Goal: Connect with others: Connect with other users

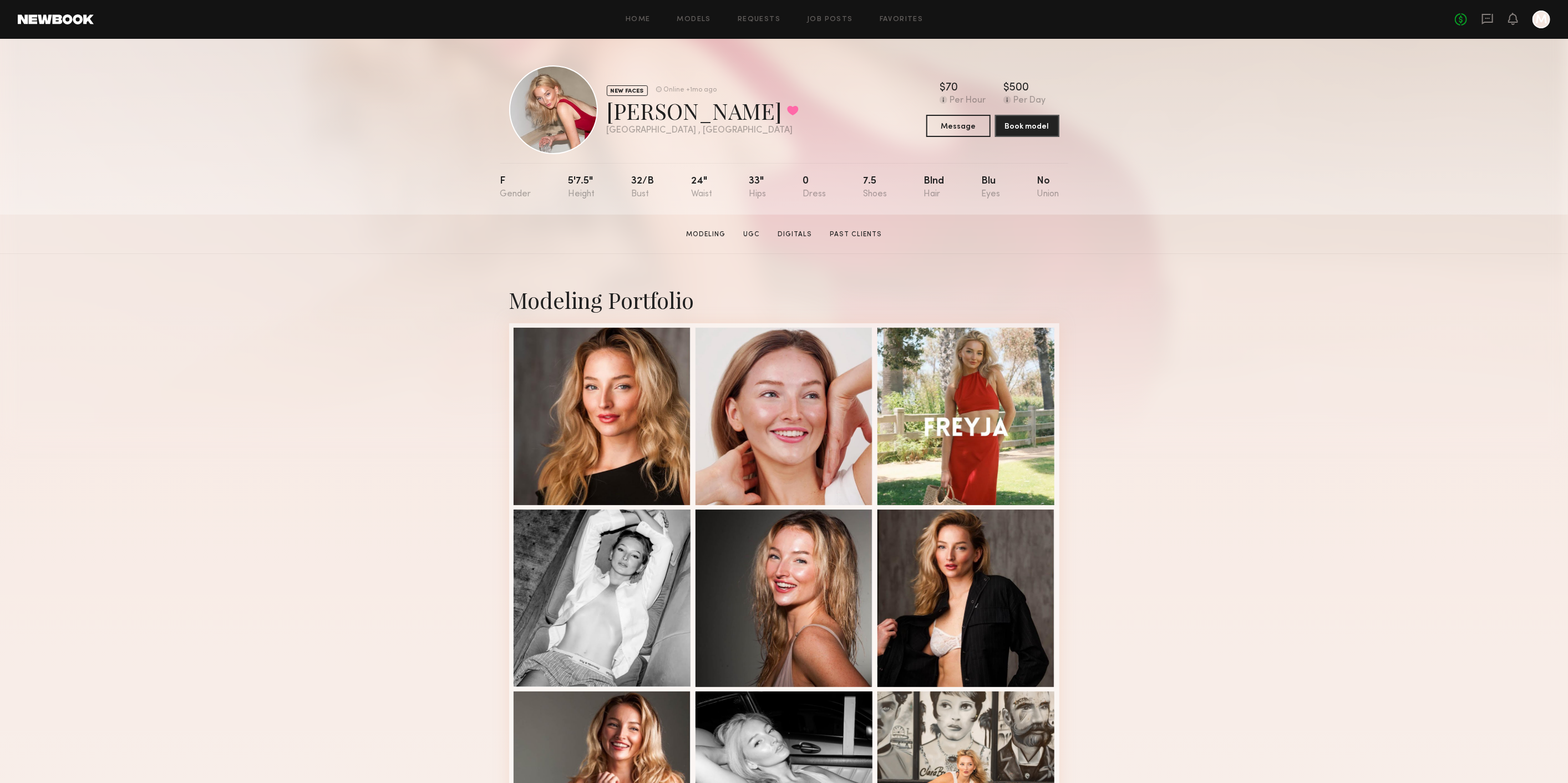
click at [1516, 697] on div "Modeling Portfolio View More" at bounding box center [784, 686] width 1568 height 863
drag, startPoint x: 1484, startPoint y: 16, endPoint x: 1437, endPoint y: 26, distance: 48.1
click at [1484, 16] on icon at bounding box center [1487, 19] width 12 height 12
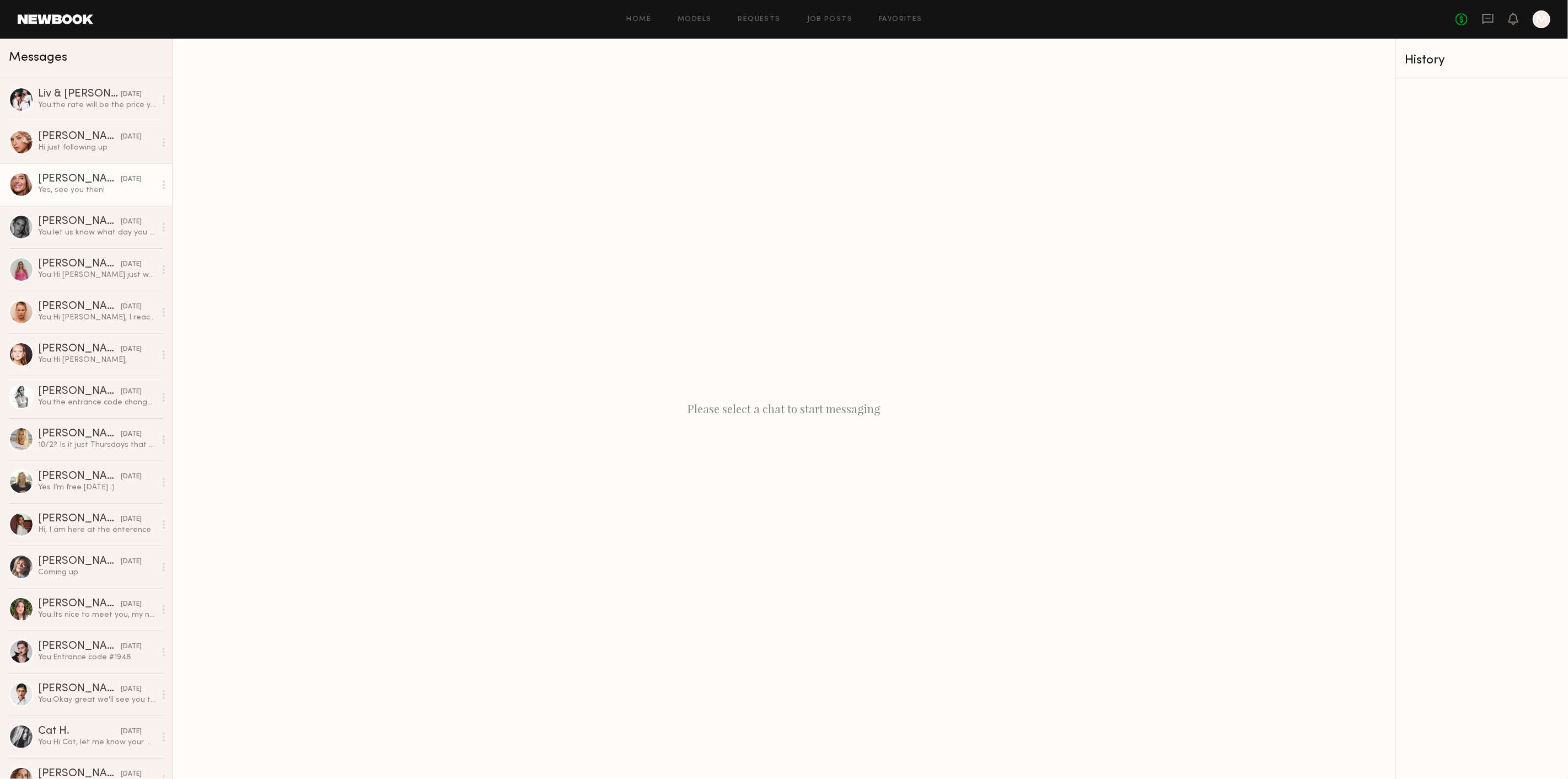
click at [71, 196] on div "Yes, see you then!" at bounding box center [96, 189] width 117 height 10
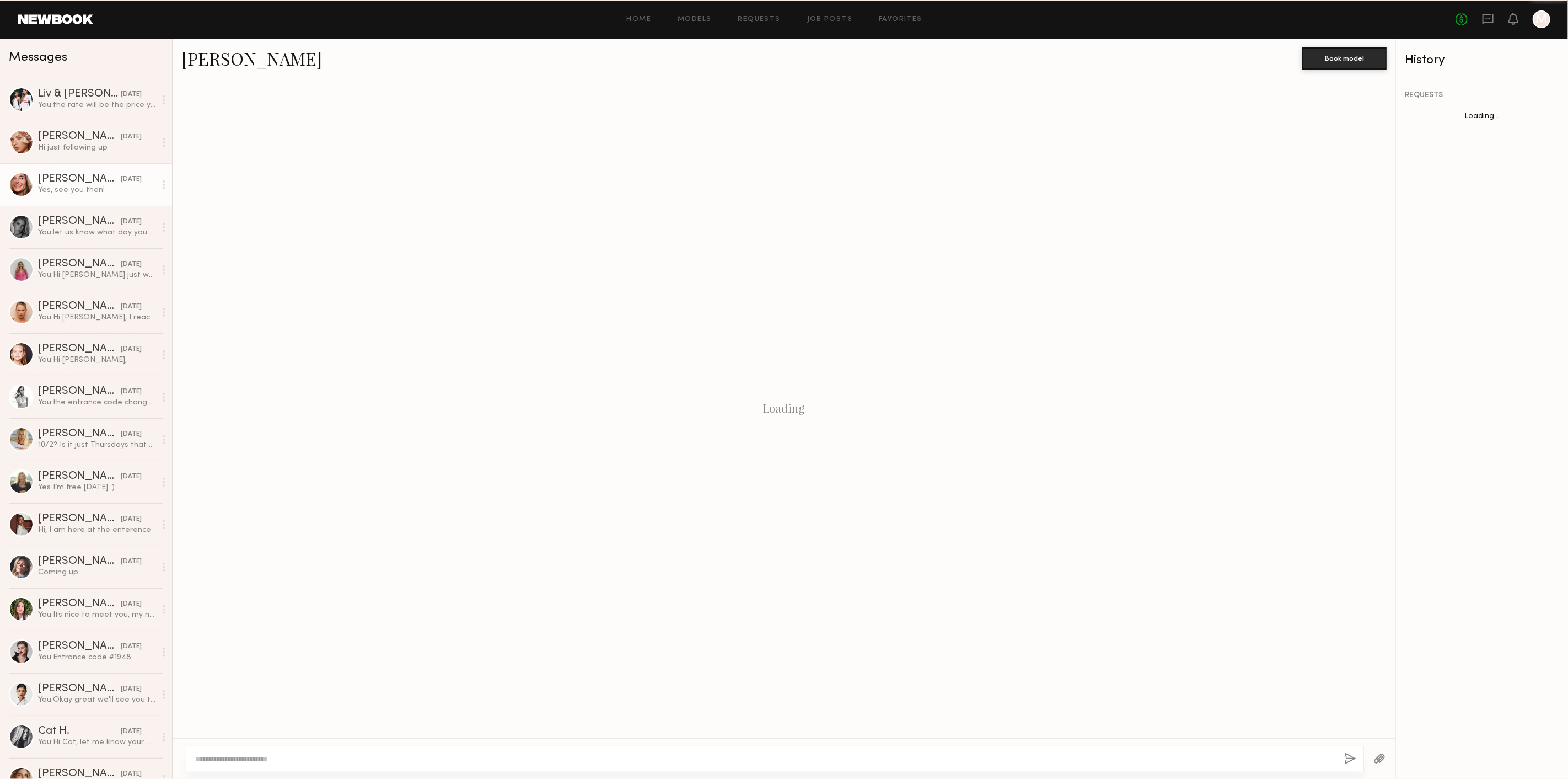
scroll to position [244, 0]
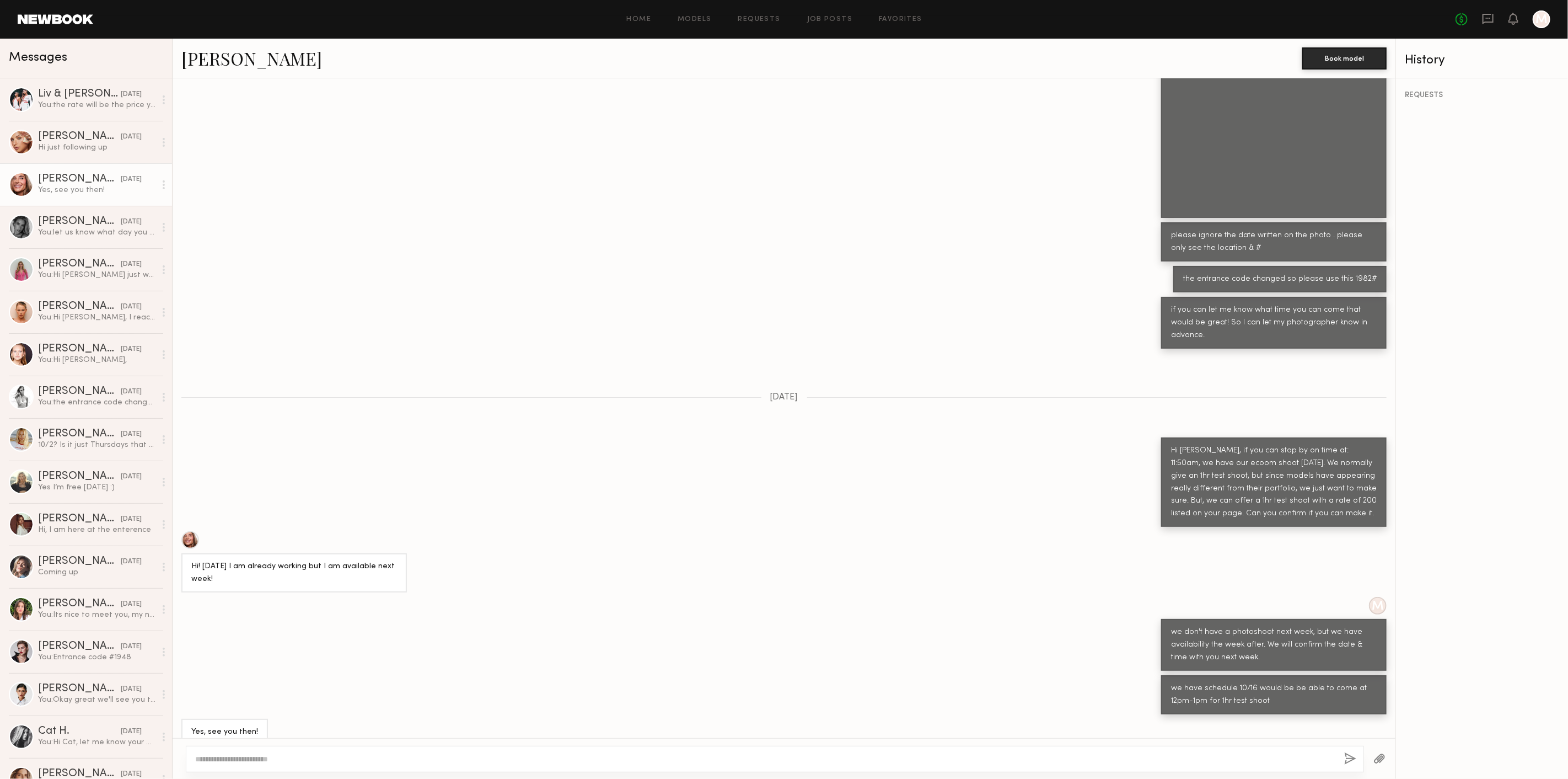
click at [232, 55] on link "[PERSON_NAME]" at bounding box center [251, 58] width 141 height 24
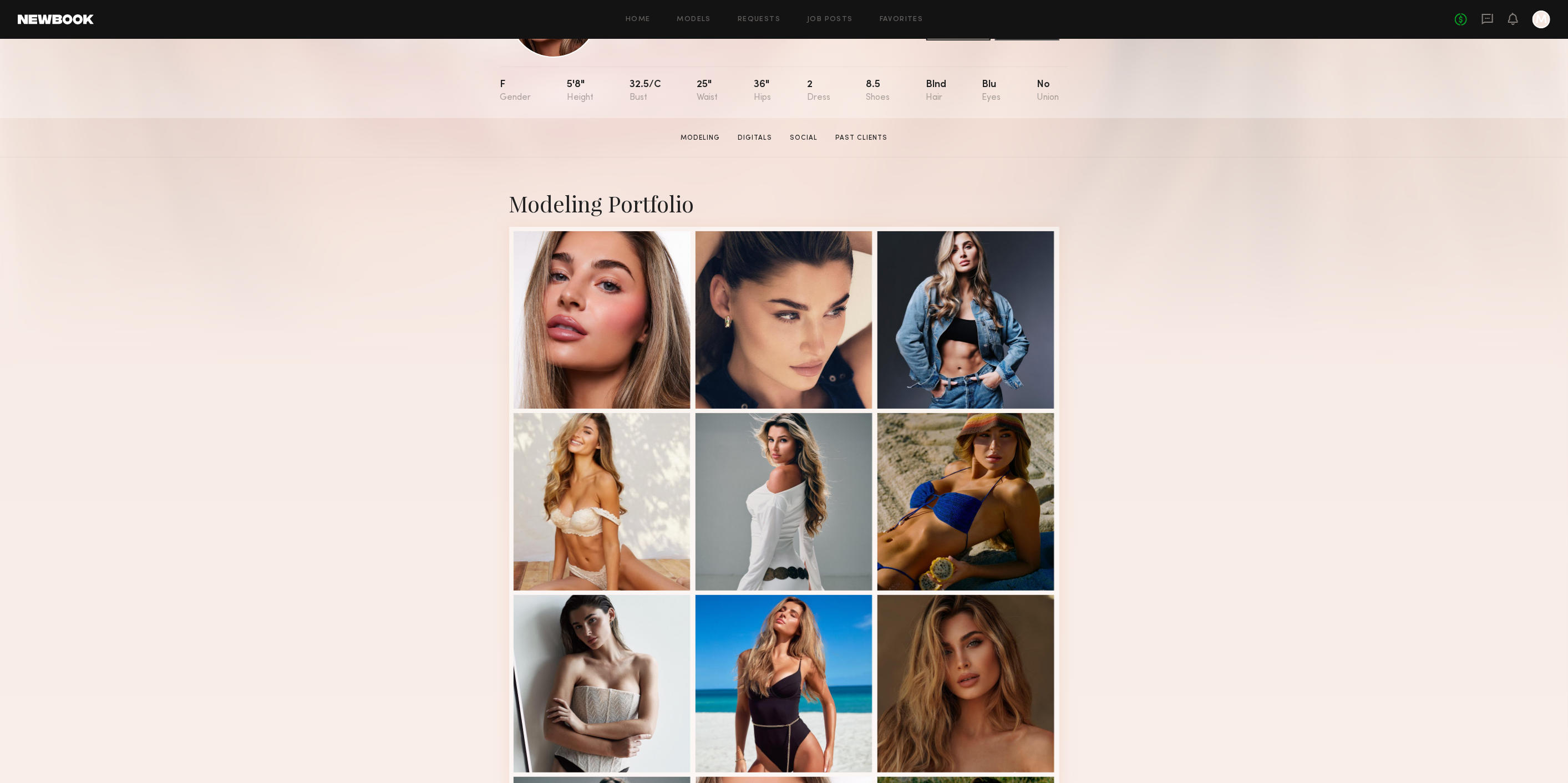
scroll to position [246, 0]
